Goal: Task Accomplishment & Management: Manage account settings

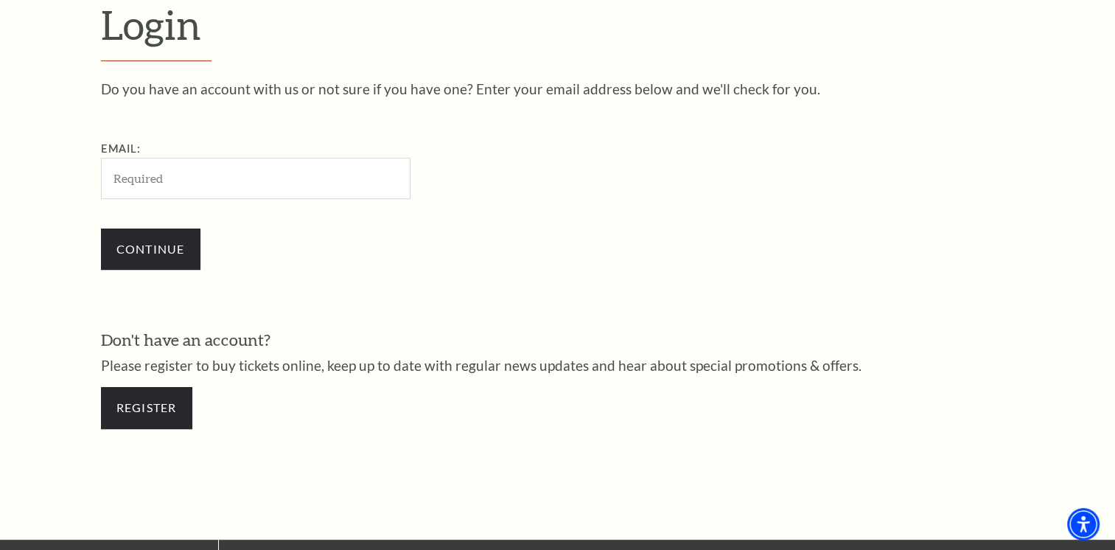
click at [150, 181] on input "Email:" at bounding box center [255, 178] width 309 height 41
type input "[EMAIL_ADDRESS][DOMAIN_NAME]"
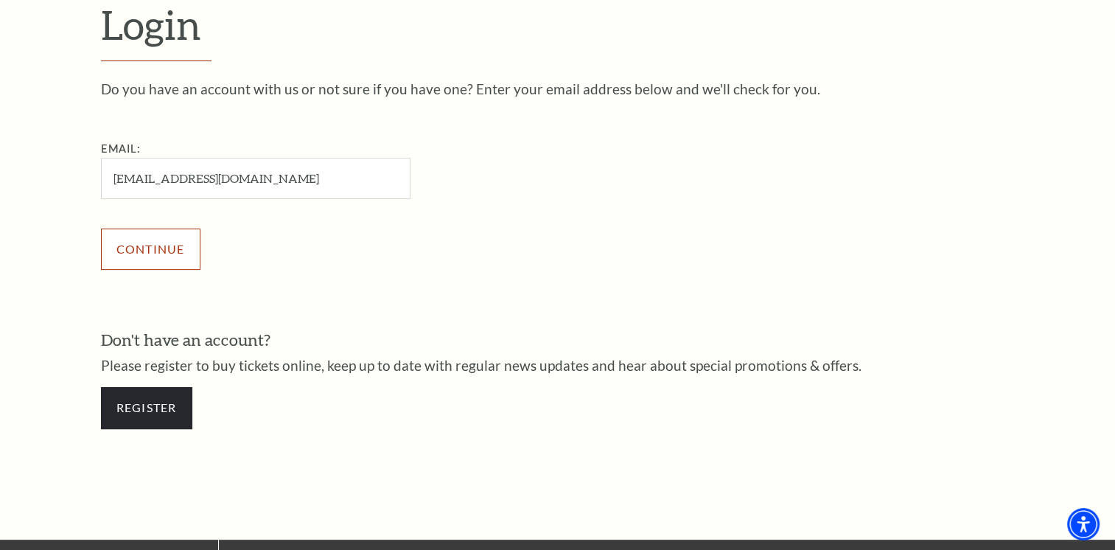
click at [165, 251] on input "Continue" at bounding box center [150, 248] width 99 height 41
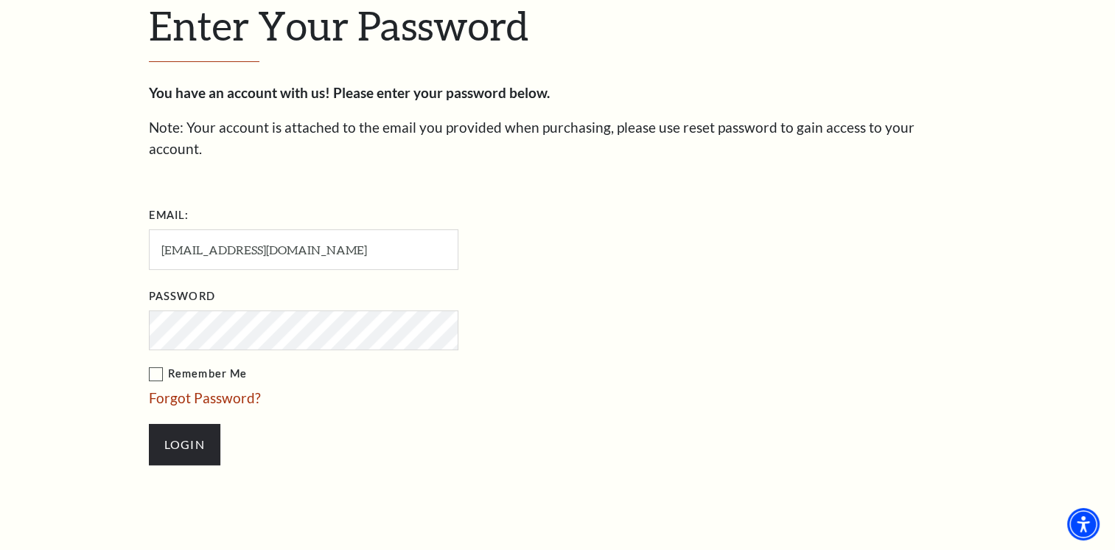
click at [158, 365] on label "Remember Me" at bounding box center [377, 374] width 457 height 18
click at [0, 0] on input "Remember Me" at bounding box center [0, 0] width 0 height 0
click at [191, 424] on input "Login" at bounding box center [184, 444] width 71 height 41
